Goal: Transaction & Acquisition: Purchase product/service

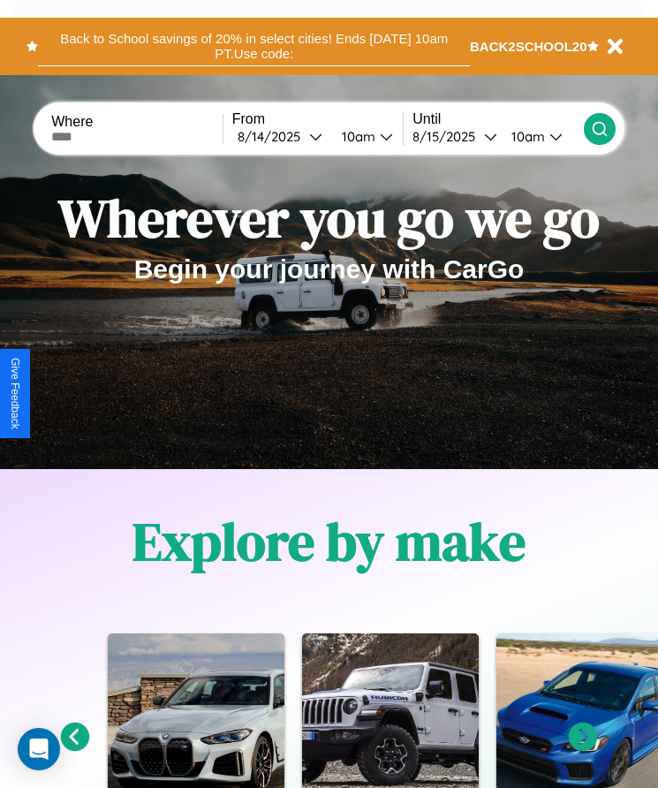
click at [254, 46] on button "Back to School savings of 20% in select cities! Ends 9/1 at 10am PT. Use code:" at bounding box center [254, 46] width 432 height 40
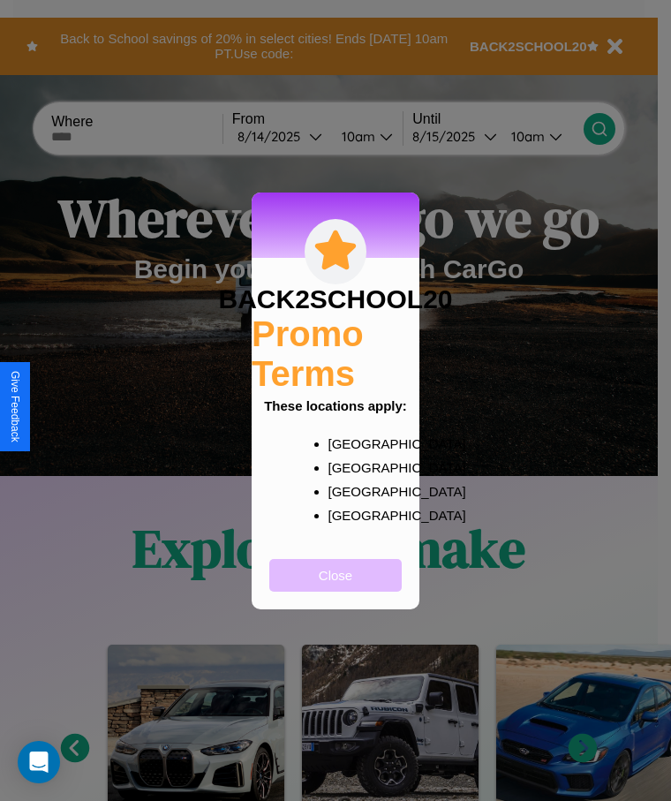
click at [336, 587] on button "Close" at bounding box center [335, 575] width 132 height 33
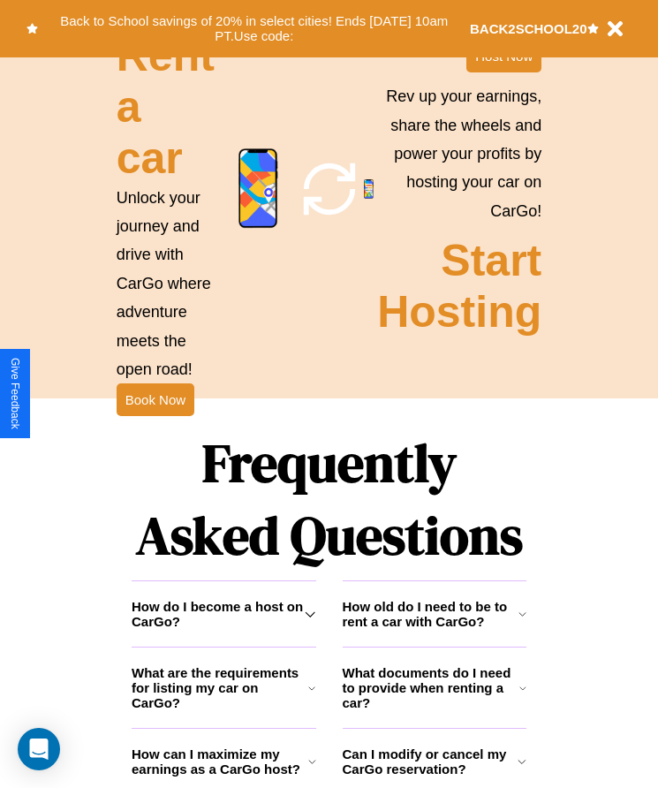
scroll to position [1983, 0]
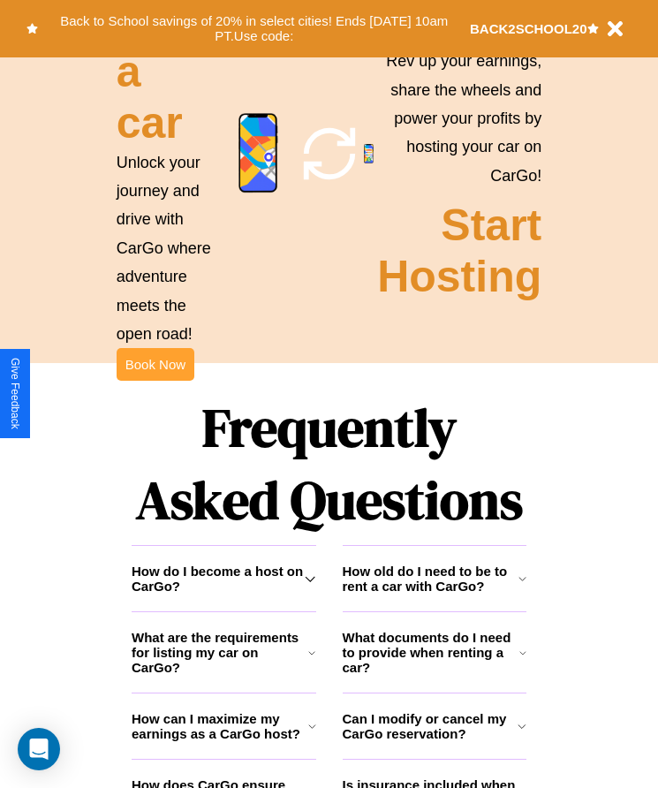
click at [155, 381] on button "Book Now" at bounding box center [156, 364] width 78 height 33
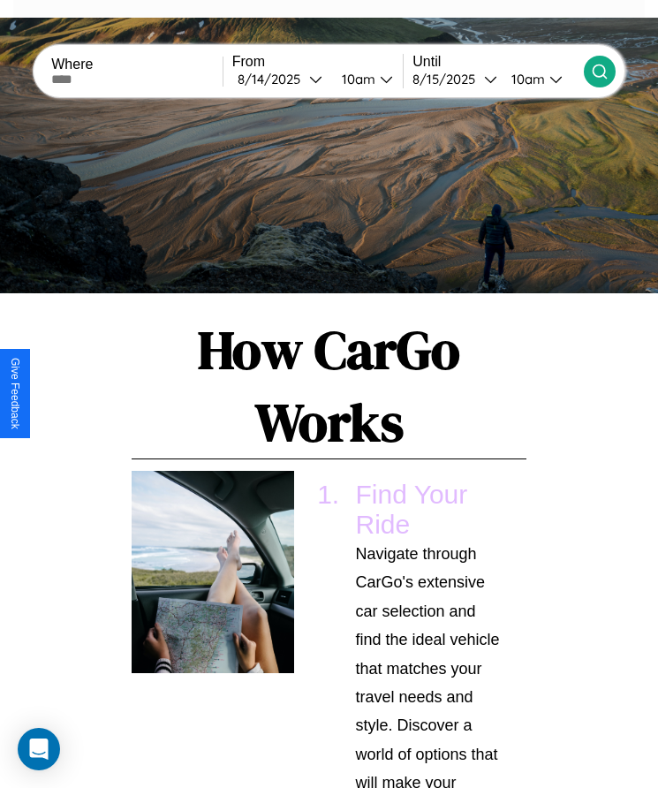
scroll to position [2468, 0]
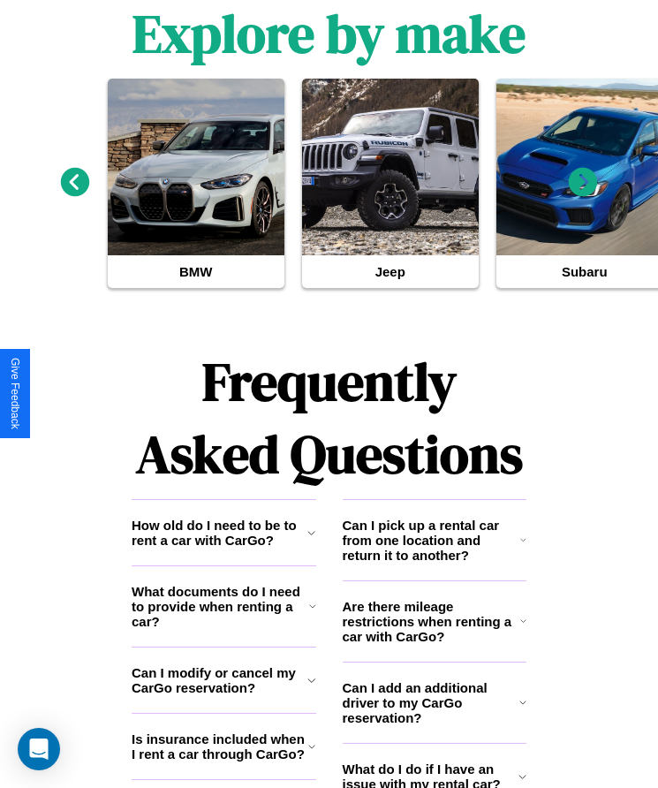
click at [522, 781] on icon at bounding box center [523, 776] width 8 height 14
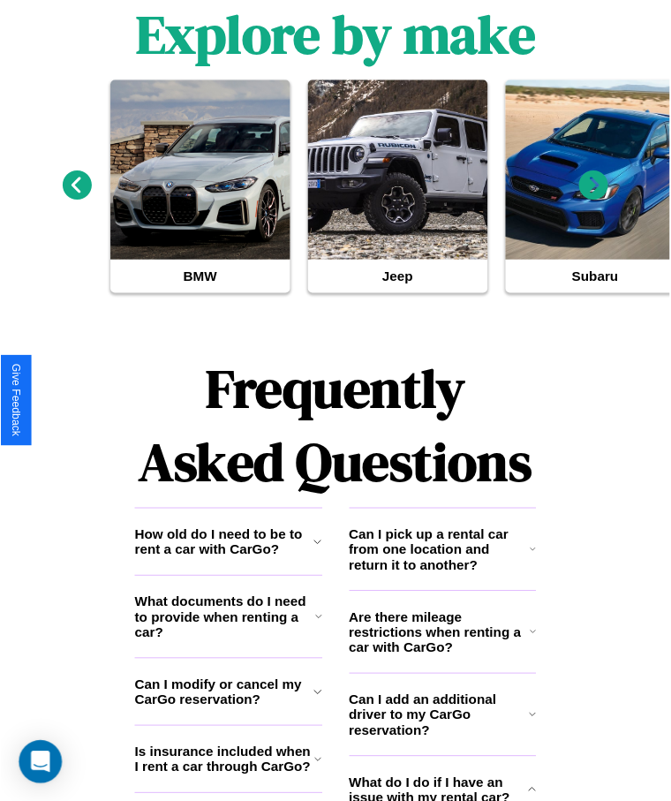
scroll to position [0, 0]
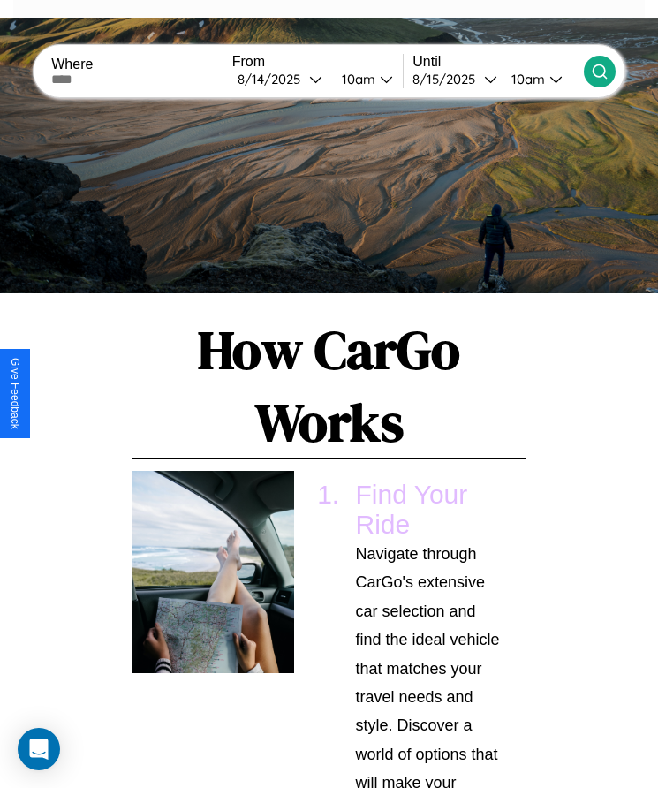
click at [139, 79] on input "text" at bounding box center [136, 79] width 171 height 14
type input "********"
click at [284, 79] on div "8 / 14 / 2025" at bounding box center [274, 79] width 72 height 17
select select "*"
select select "****"
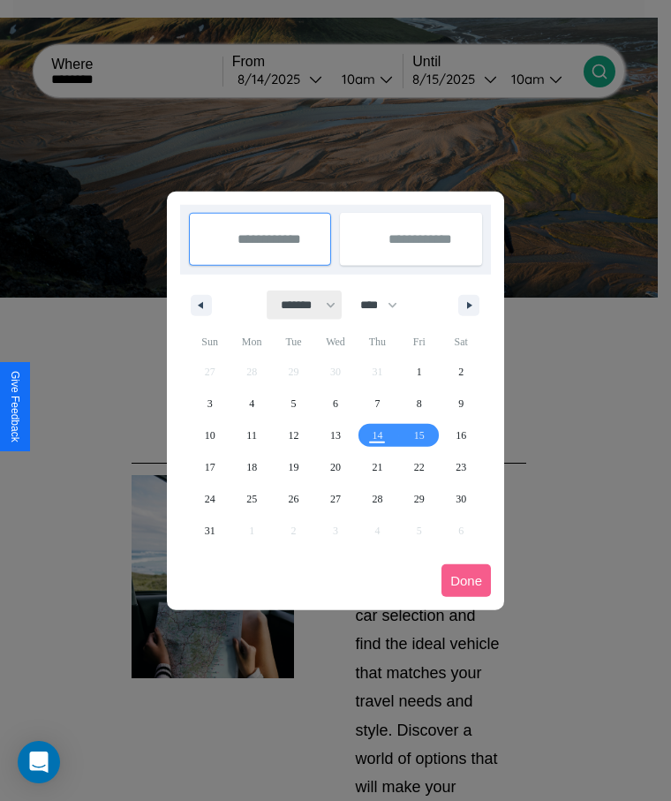
click at [300, 305] on select "******* ******** ***** ***** *** **** **** ****** ********* ******* ******** **…" at bounding box center [305, 305] width 75 height 29
select select "**"
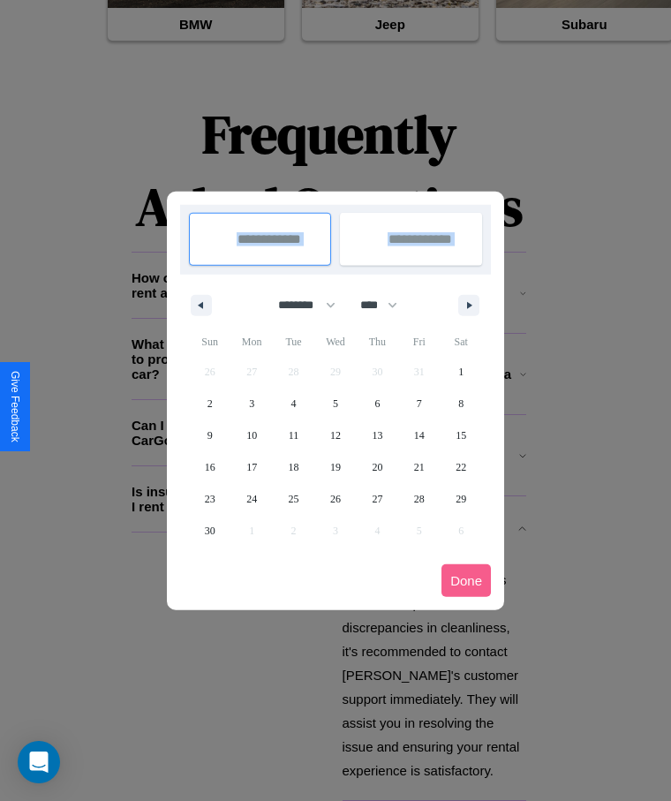
click at [434, 648] on div at bounding box center [335, 400] width 671 height 801
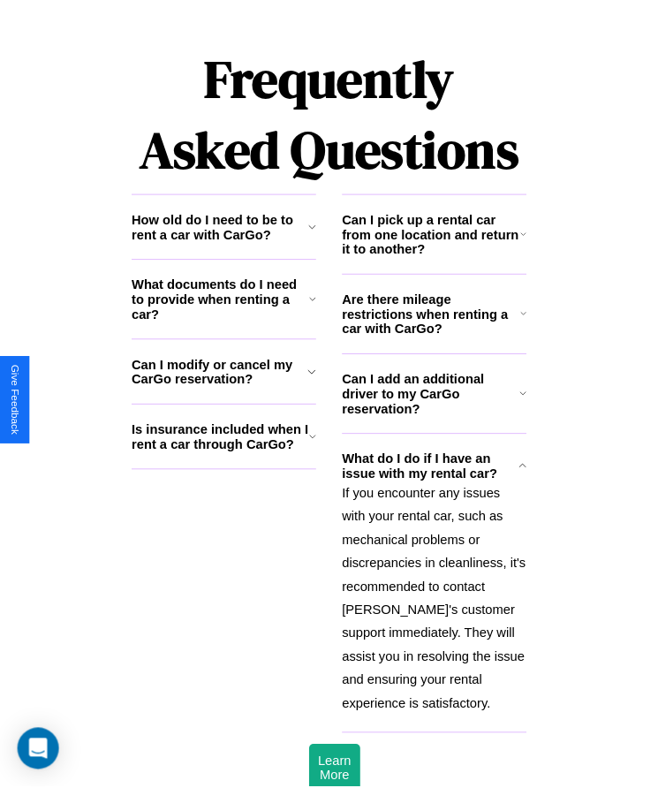
scroll to position [0, 0]
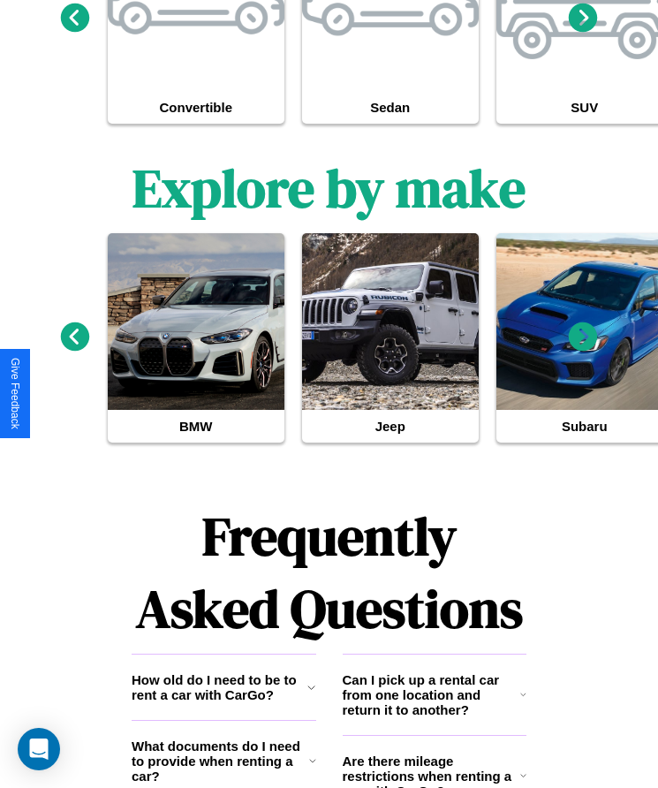
click at [523, 780] on icon at bounding box center [523, 775] width 6 height 14
click at [0, 0] on div "Convertible Sedan SUV Hatchback Minivan" at bounding box center [329, 18] width 658 height 227
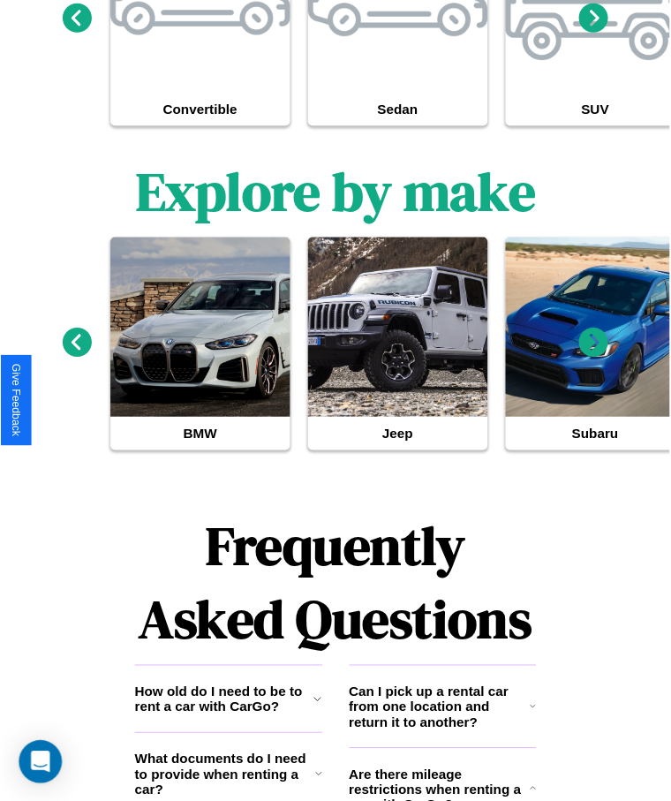
scroll to position [0, 0]
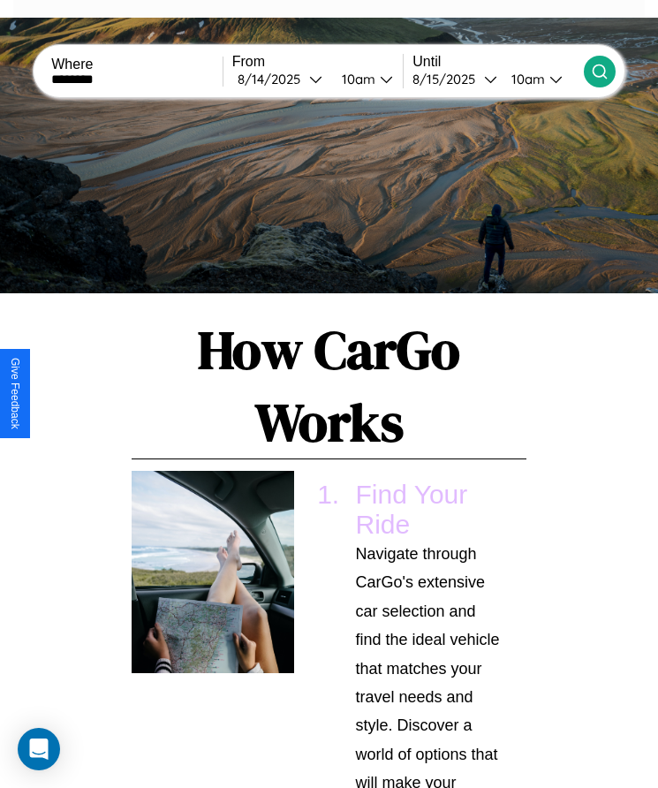
click at [361, 79] on div "10am" at bounding box center [356, 79] width 47 height 17
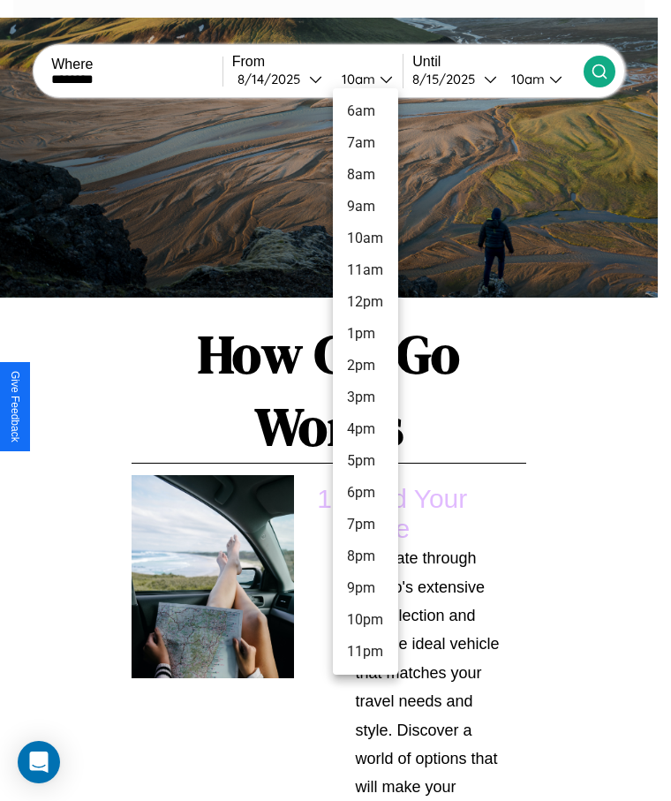
click at [365, 525] on li "7pm" at bounding box center [365, 525] width 65 height 32
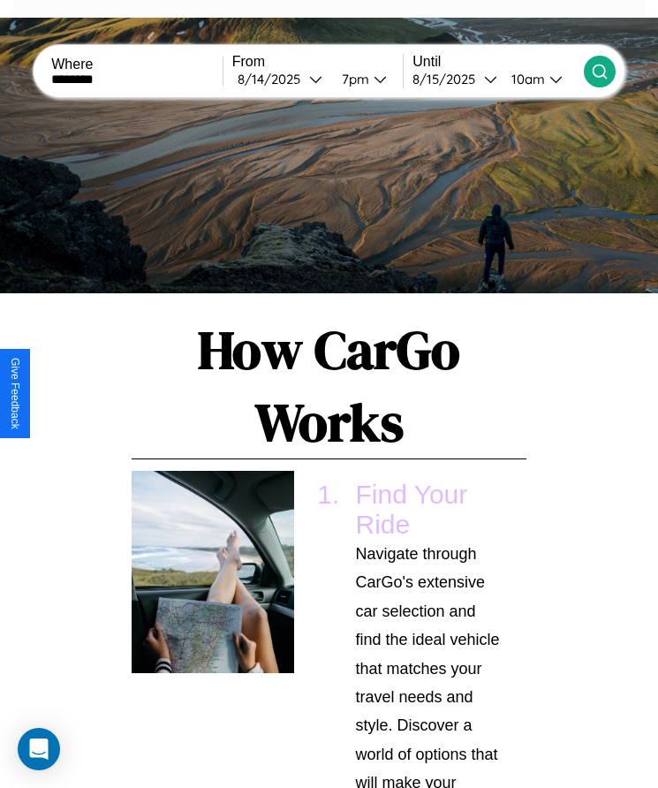
click at [529, 79] on div "10am" at bounding box center [526, 79] width 47 height 17
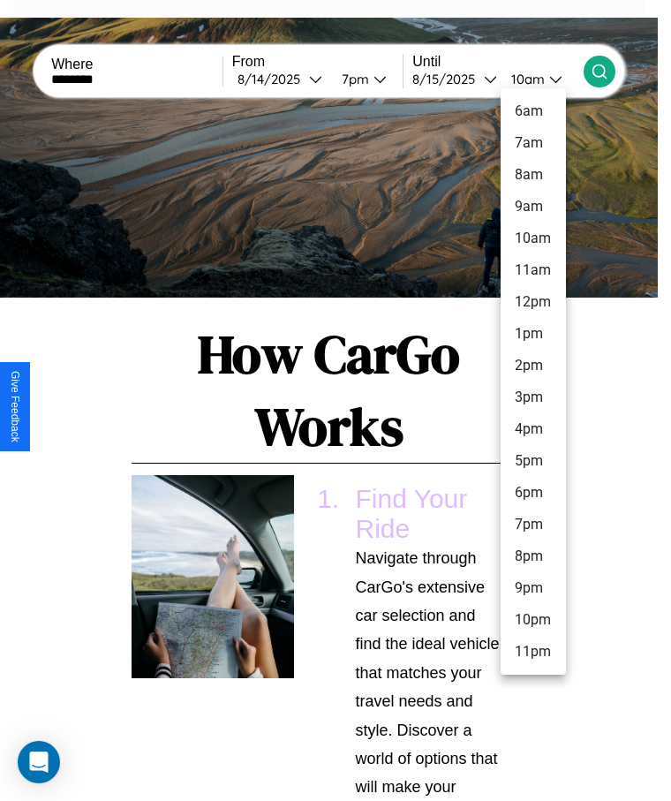
scroll to position [2524, 0]
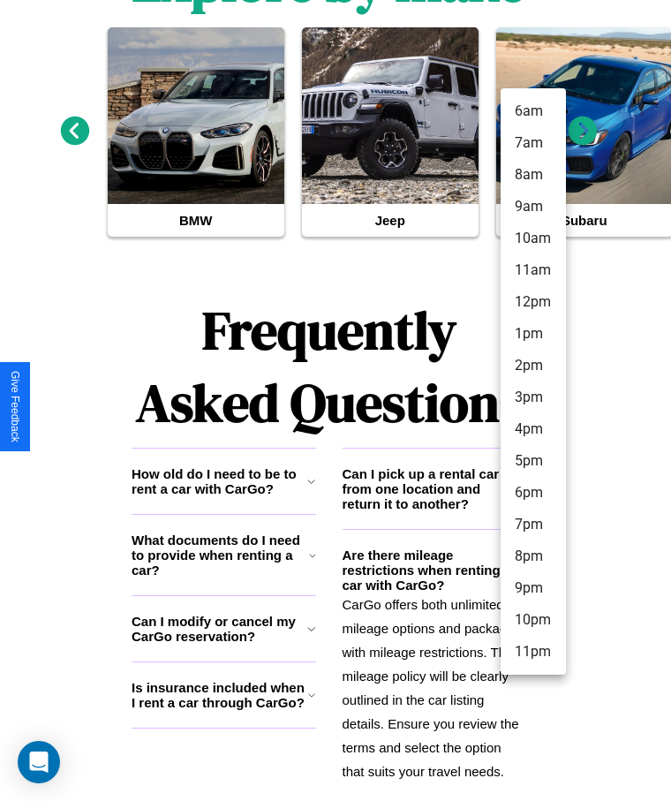
click at [434, 665] on div at bounding box center [335, 400] width 671 height 801
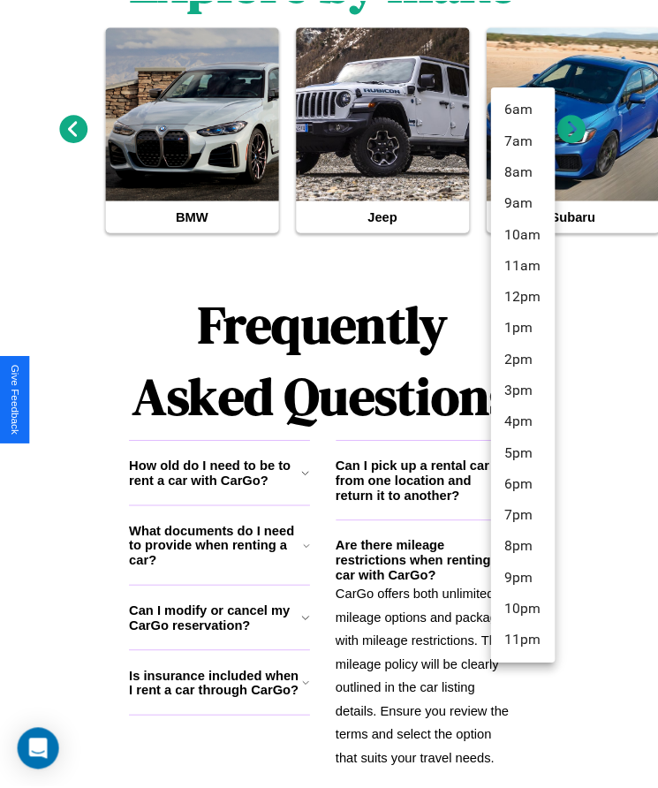
scroll to position [0, 0]
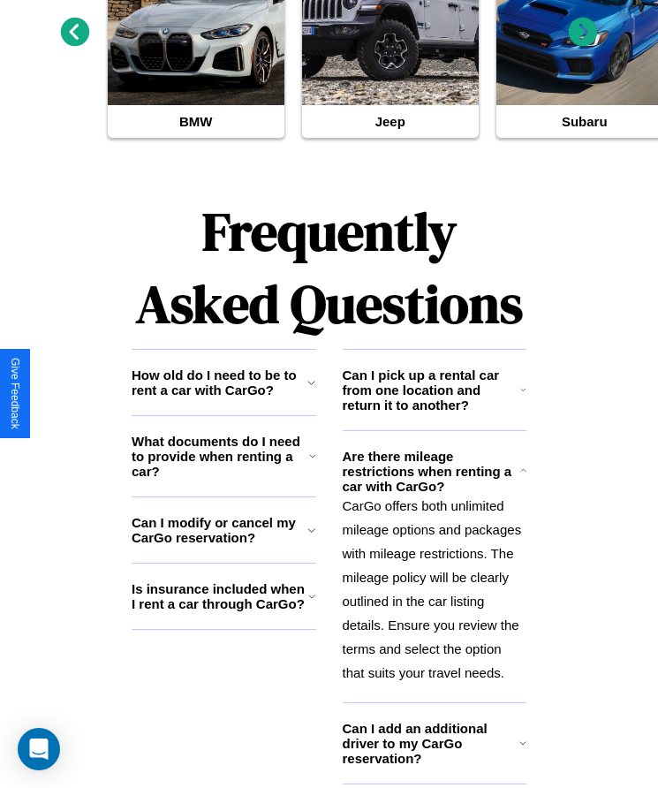
click at [434, 747] on h3 "Can I add an additional driver to my CarGo reservation?" at bounding box center [431, 743] width 177 height 45
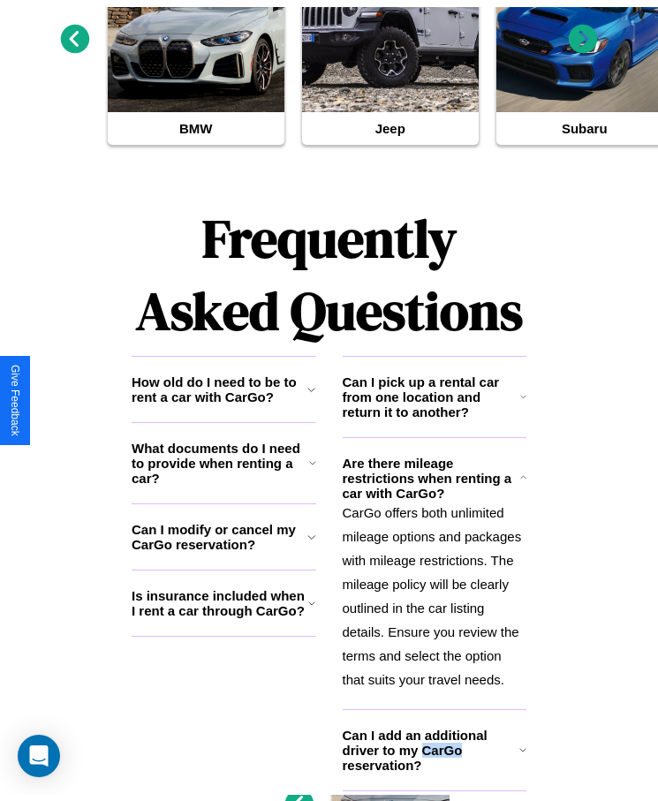
scroll to position [0, 0]
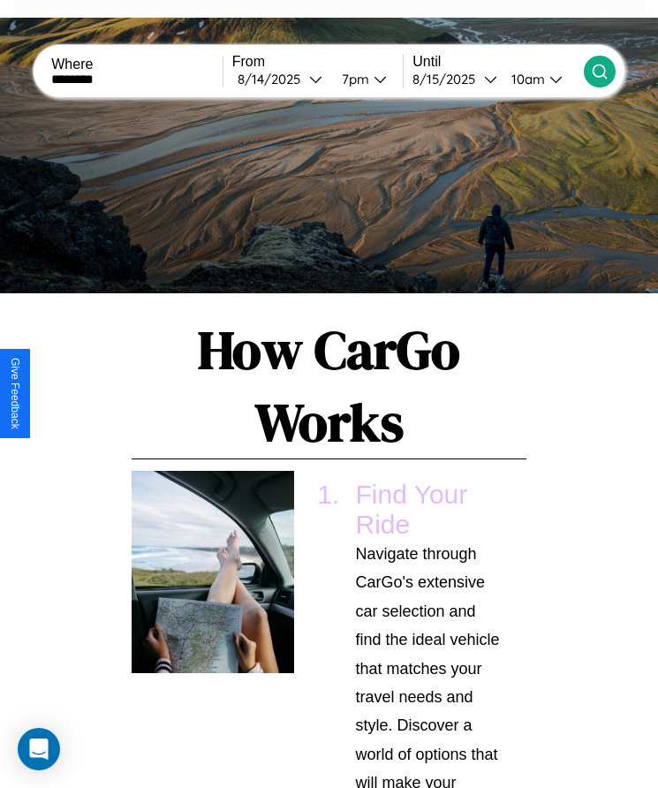
click at [599, 71] on icon at bounding box center [600, 72] width 18 height 18
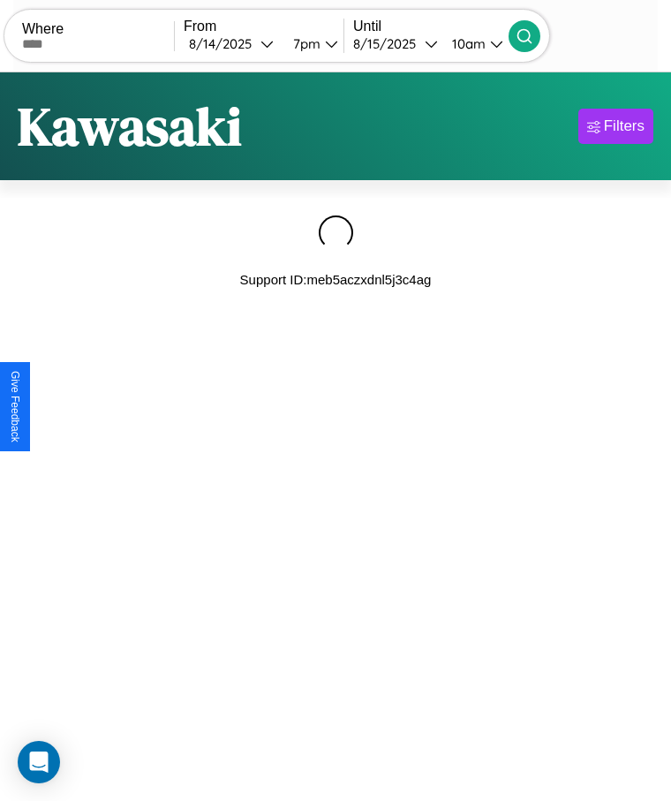
click at [0, 0] on div "Where From 8 / 14 / 2025 7pm Until 8 / 15 / 2025 10am Become a Host Login Sign …" at bounding box center [335, 145] width 671 height 291
type input "******"
click at [534, 35] on icon at bounding box center [525, 36] width 18 height 18
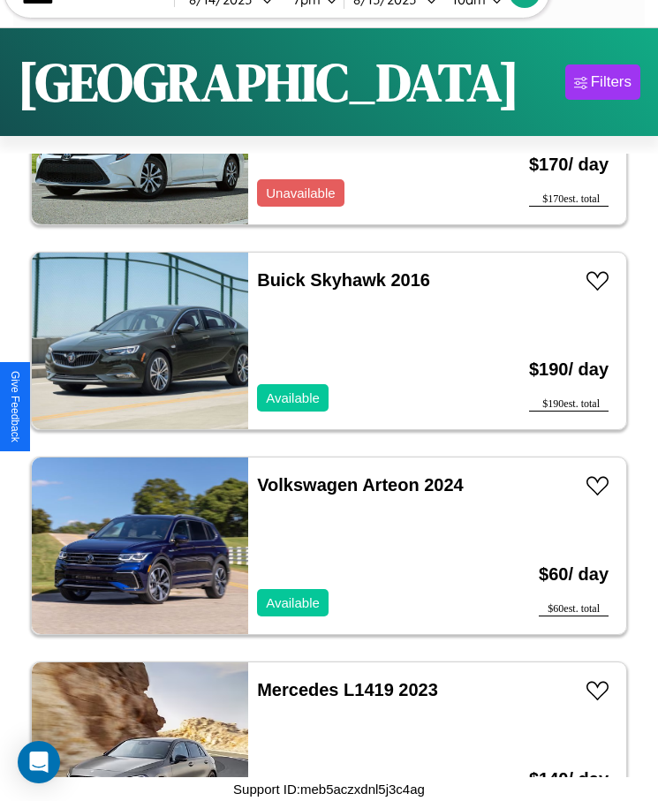
scroll to position [12104, 0]
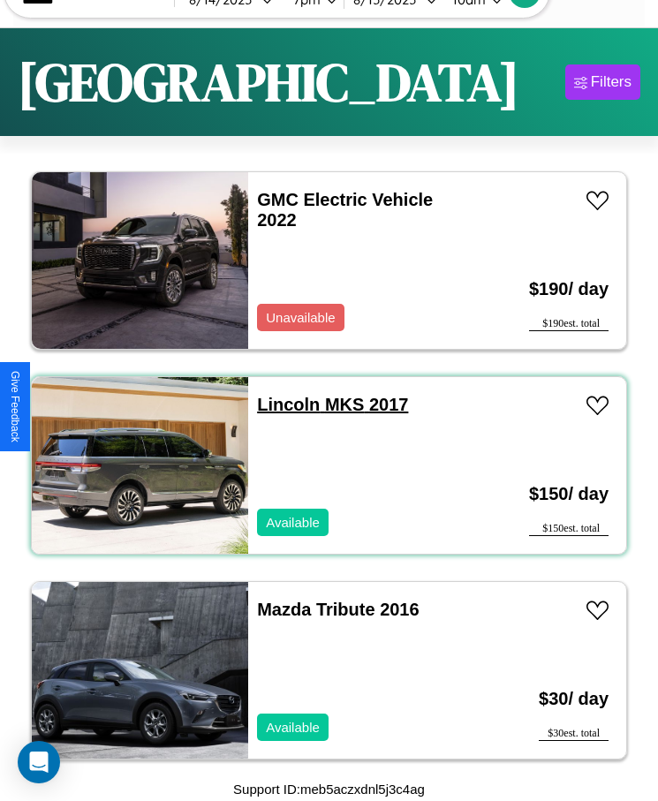
click at [283, 405] on link "Lincoln MKS 2017" at bounding box center [332, 404] width 151 height 19
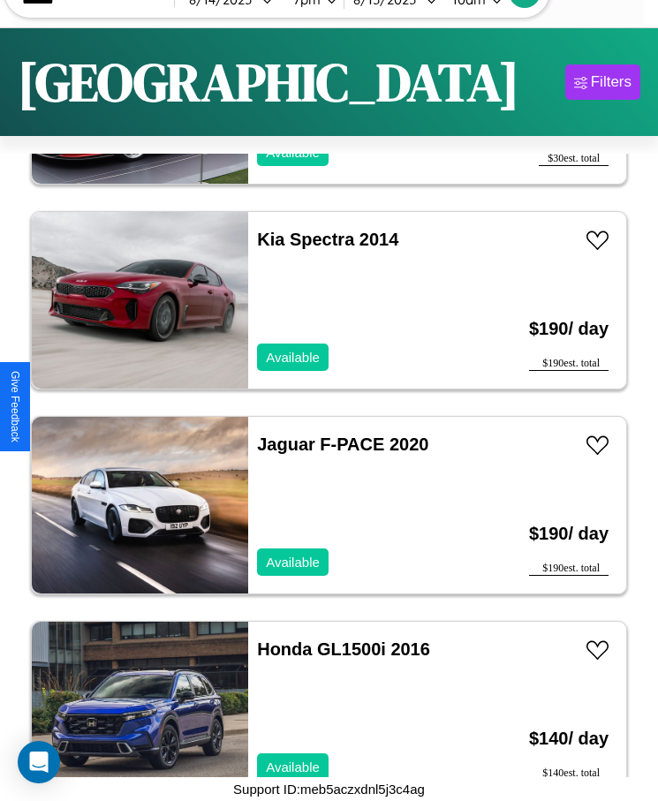
scroll to position [4317, 0]
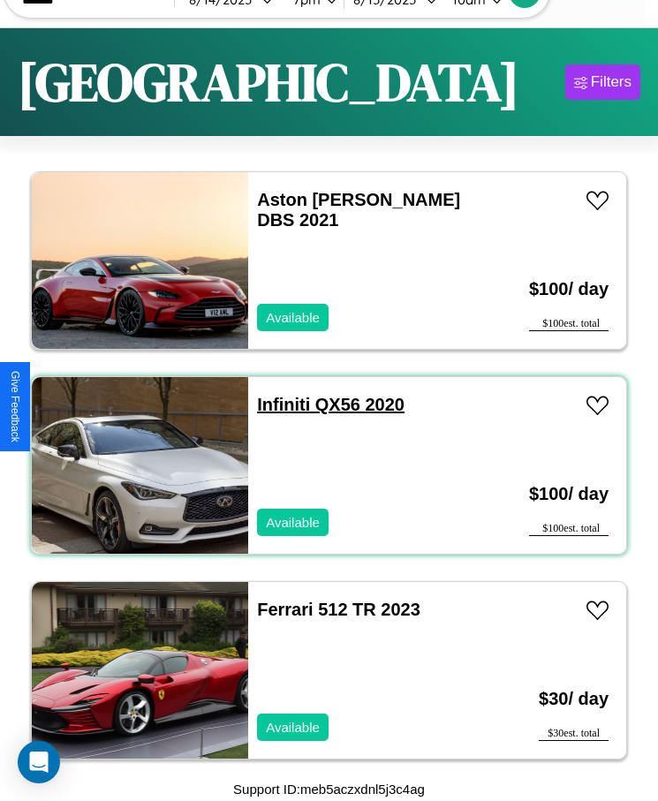
click at [278, 405] on link "Infiniti QX56 2020" at bounding box center [331, 404] width 148 height 19
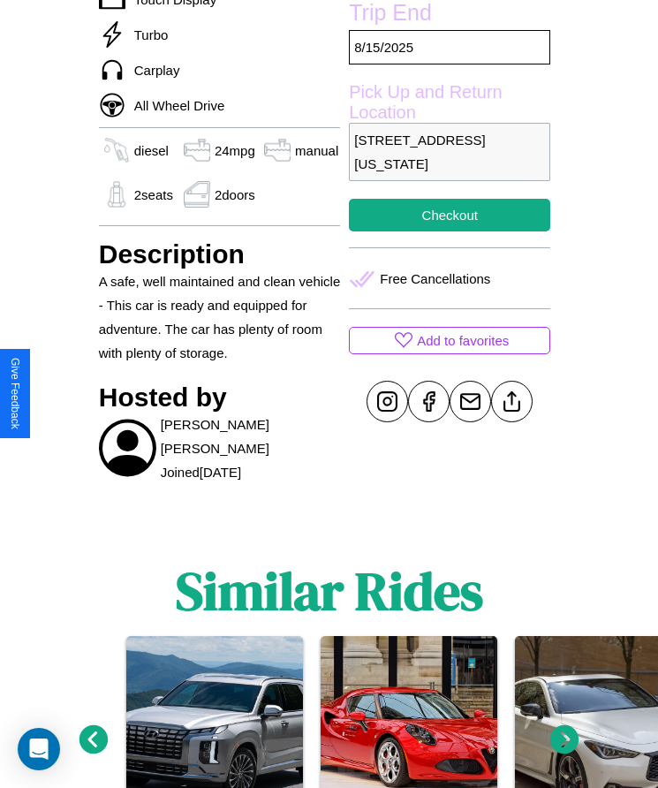
scroll to position [642, 0]
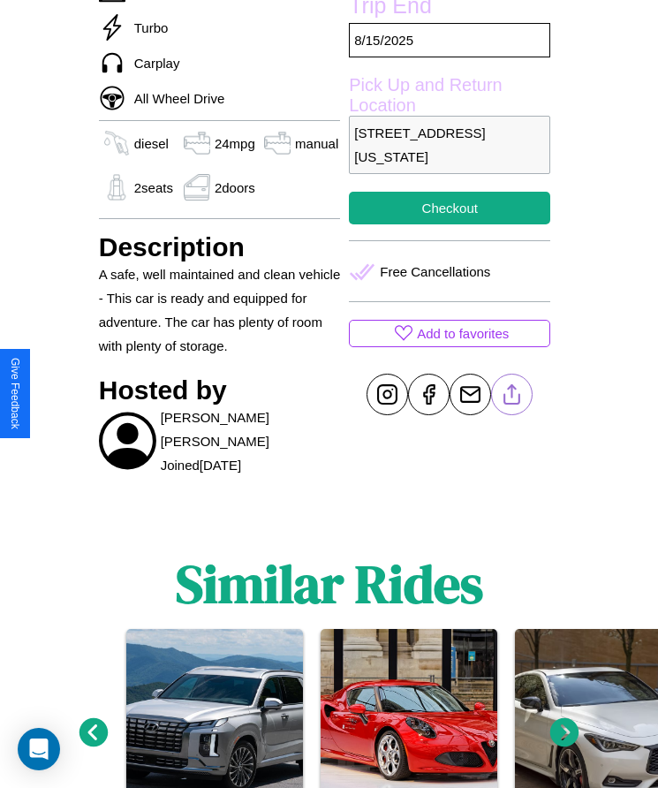
click at [512, 394] on line at bounding box center [512, 391] width 0 height 12
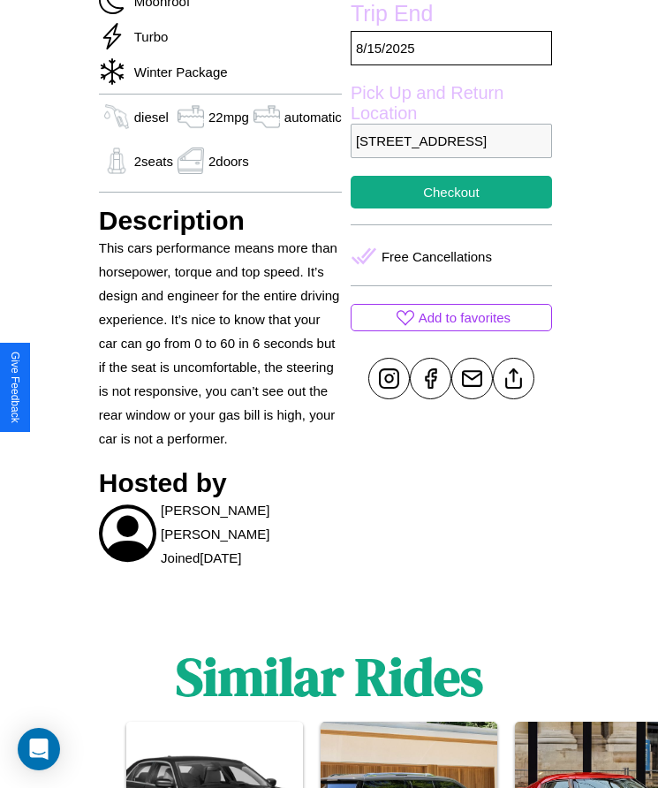
scroll to position [609, 0]
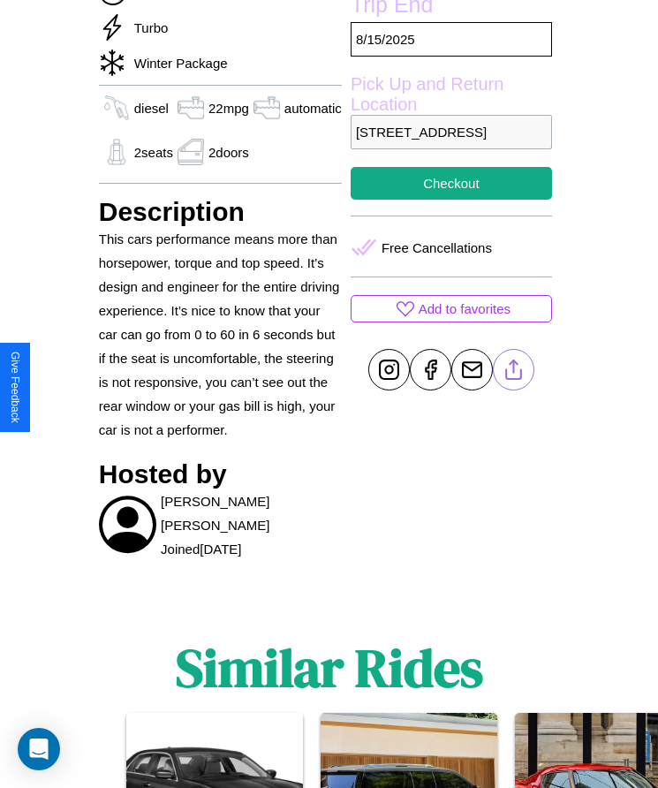
click at [513, 374] on line at bounding box center [513, 367] width 0 height 12
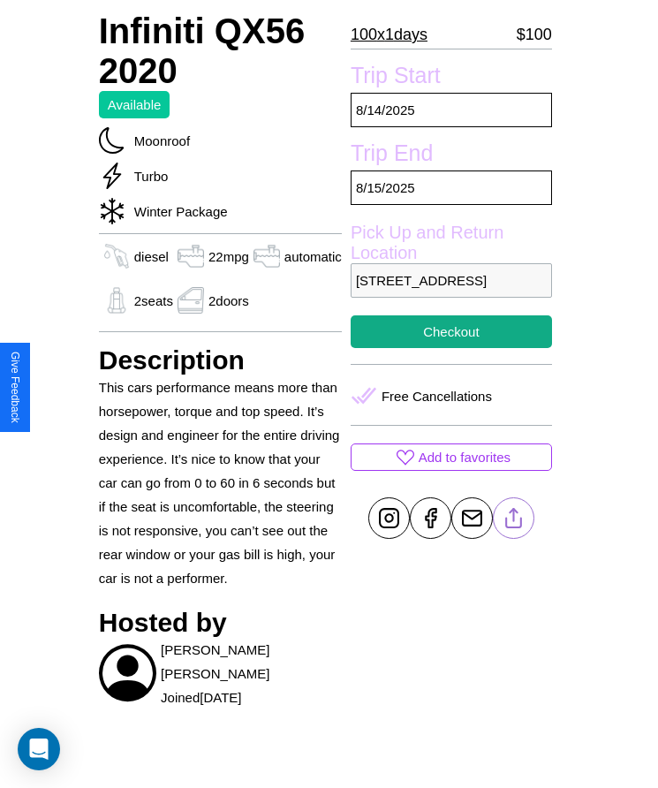
scroll to position [423, 0]
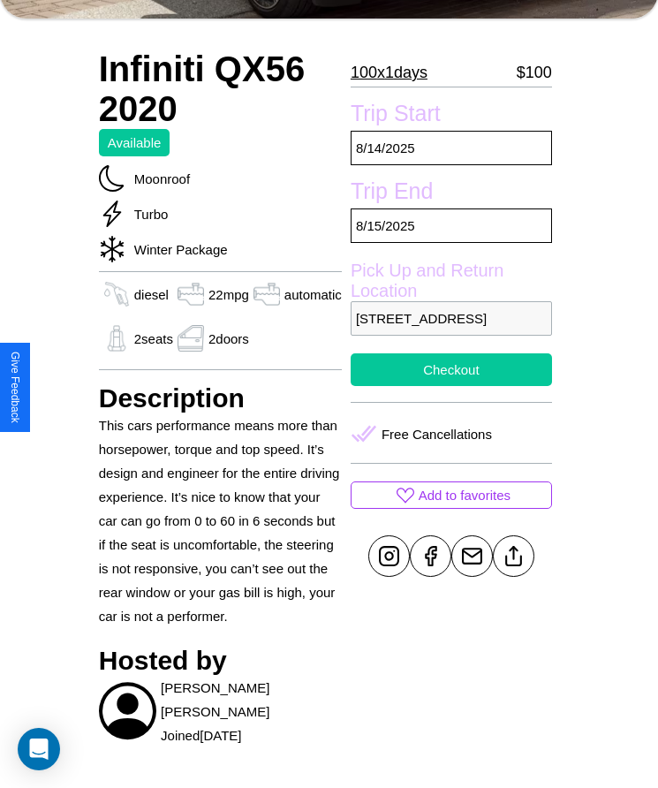
click at [450, 386] on button "Checkout" at bounding box center [451, 369] width 201 height 33
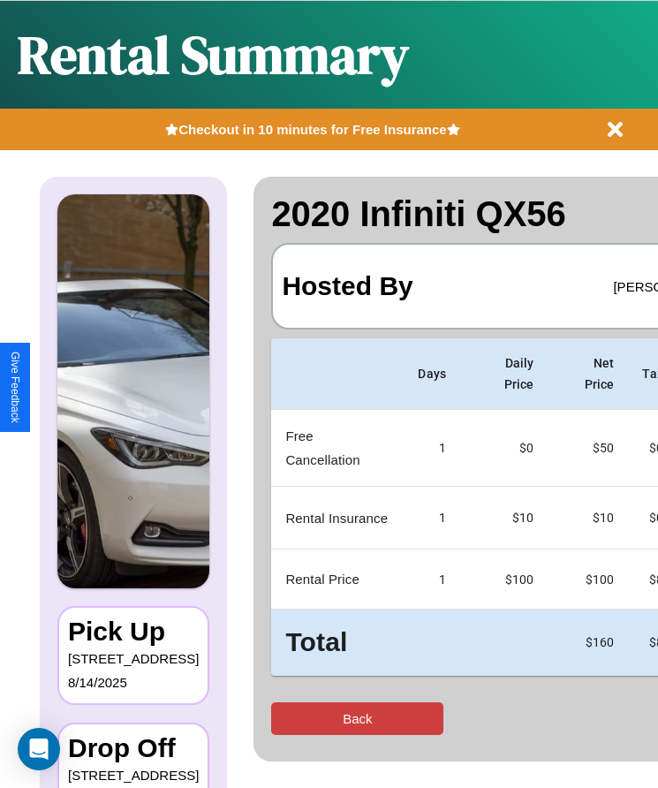
click at [288, 718] on button "Back" at bounding box center [357, 718] width 172 height 33
